Goal: Transaction & Acquisition: Purchase product/service

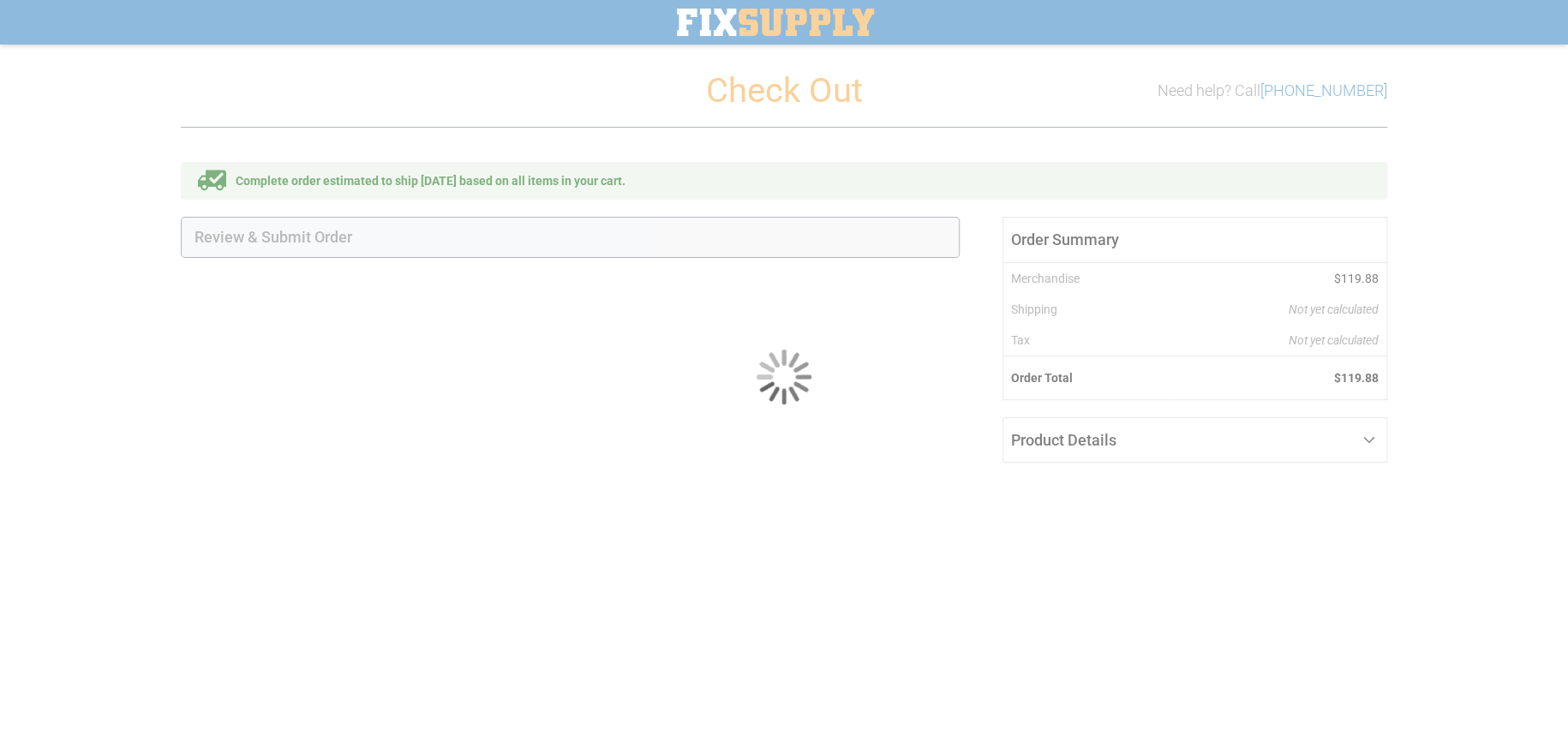
select select "**"
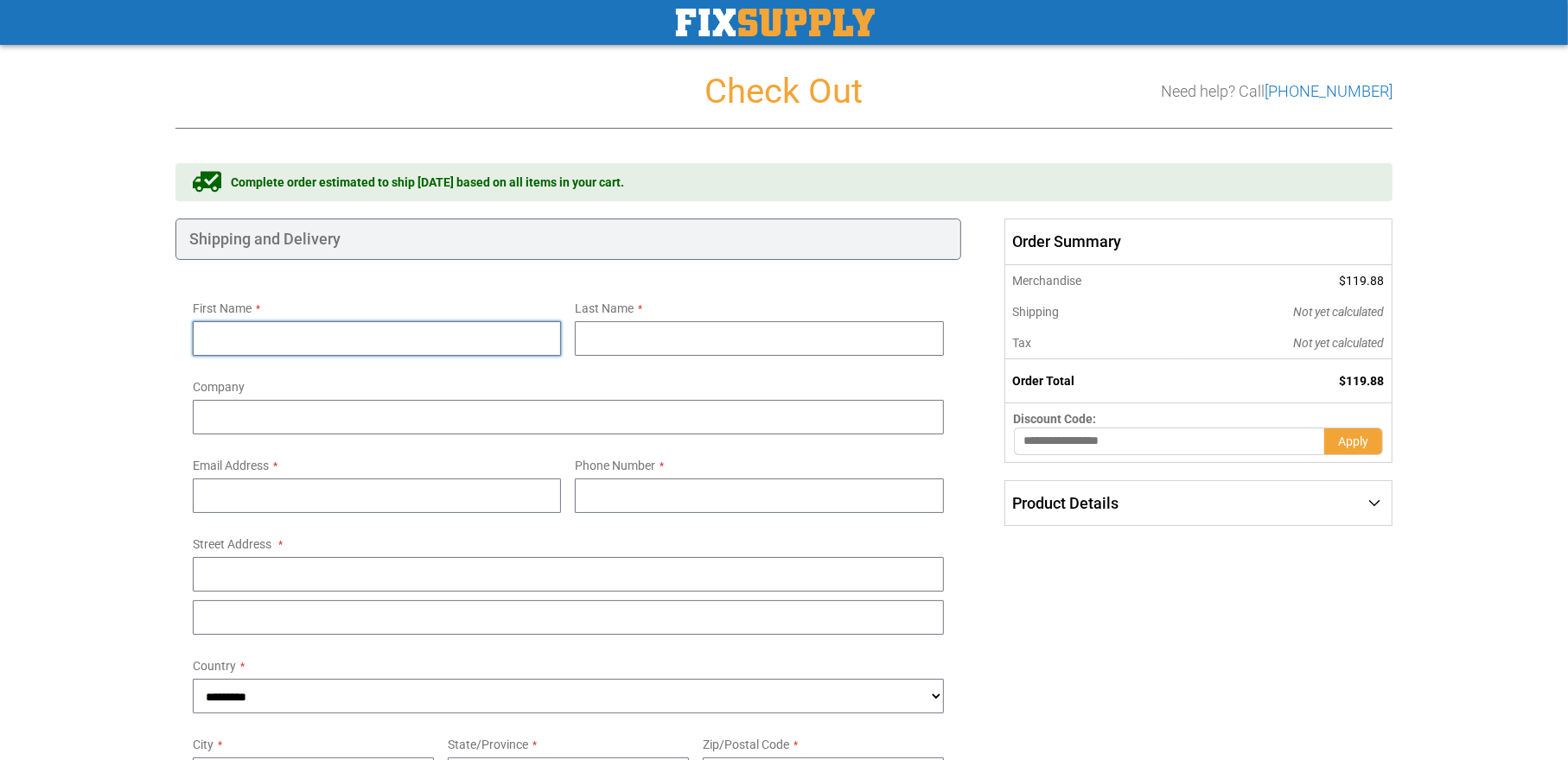
click at [460, 332] on input "First Name" at bounding box center [377, 338] width 368 height 35
click at [751, 20] on img "store logo" at bounding box center [775, 22] width 199 height 27
